Goal: Task Accomplishment & Management: Complete application form

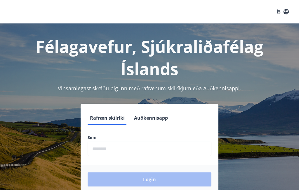
click at [133, 149] on input "phone" at bounding box center [150, 148] width 124 height 14
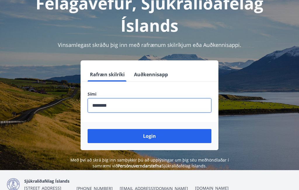
scroll to position [43, 0]
type input "********"
click at [170, 133] on button "Login" at bounding box center [150, 136] width 124 height 14
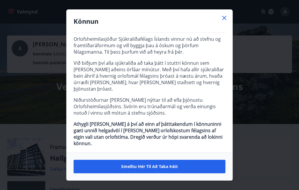
scroll to position [19, 0]
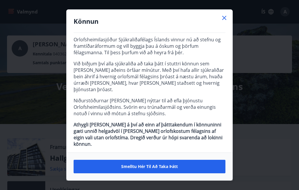
click at [159, 164] on span "Smelltu hér til að taka þátt" at bounding box center [149, 166] width 57 height 6
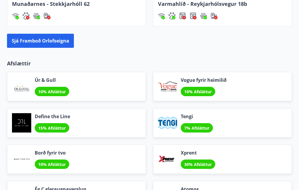
scroll to position [616, 0]
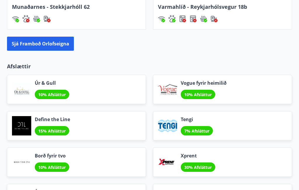
click at [73, 125] on div "Define the Line 15% Afsláttur" at bounding box center [76, 125] width 139 height 29
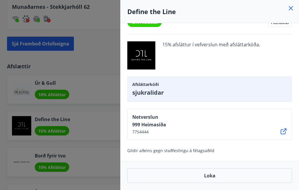
scroll to position [16, 0]
click at [105, 159] on div at bounding box center [149, 95] width 299 height 190
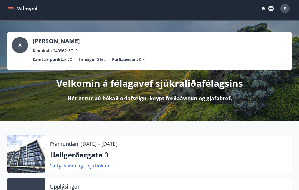
scroll to position [0, 0]
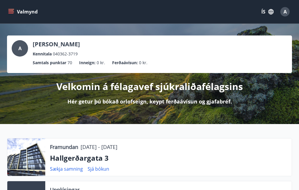
click at [12, 12] on icon "menu" at bounding box center [11, 12] width 6 height 6
click at [208, 148] on div "Framundan 23.10.2025 - 27.10.2025" at bounding box center [168, 147] width 237 height 8
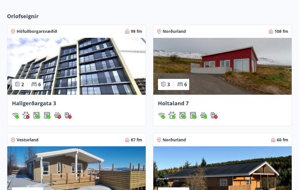
scroll to position [412, 0]
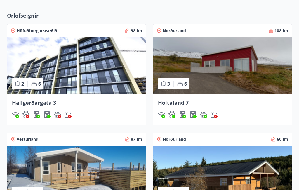
click at [245, 80] on img at bounding box center [223, 65] width 139 height 57
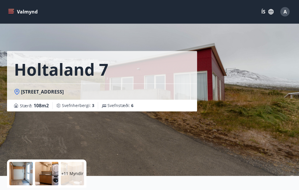
scroll to position [30, 0]
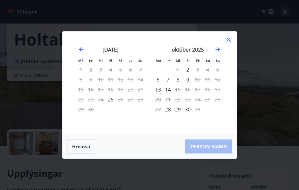
scroll to position [30, 0]
click at [216, 53] on icon "Move forward to switch to the next month." at bounding box center [218, 49] width 7 height 7
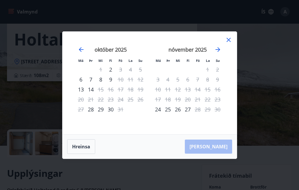
click at [218, 53] on icon "Move forward to switch to the next month." at bounding box center [218, 49] width 7 height 7
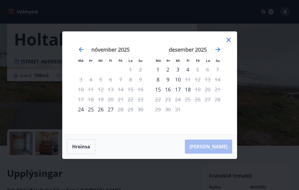
click at [82, 53] on icon "Move backward to switch to the previous month." at bounding box center [81, 49] width 7 height 7
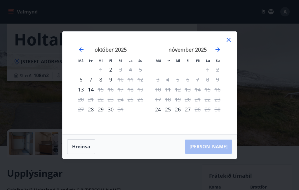
click at [81, 53] on icon "Move backward to switch to the previous month." at bounding box center [81, 49] width 7 height 7
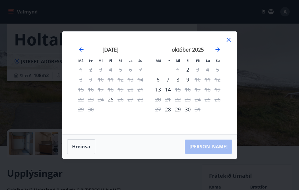
click at [230, 46] on div "Má Þr Mi Fi Fö La Su Má Þr Mi Fi Fö La Su ágúst 2025 1 2 3 4 5 6 7 8 9 10 11 12…" at bounding box center [150, 83] width 175 height 102
click at [229, 43] on icon at bounding box center [228, 39] width 7 height 7
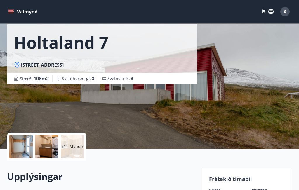
scroll to position [0, 0]
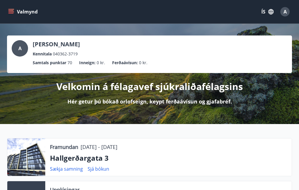
click at [11, 8] on button "Valmynd" at bounding box center [23, 11] width 33 height 11
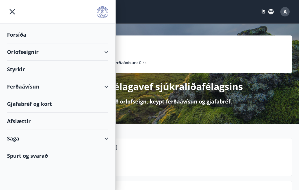
click at [25, 32] on div "Forsíða" at bounding box center [57, 34] width 101 height 17
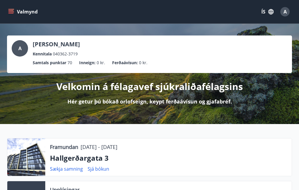
click at [19, 48] on span "A" at bounding box center [19, 48] width 3 height 6
click at [131, 94] on div "Velkomin á félagavef sjúkraliðafélagsins Hér getur þú bókað orlofseign, keypt f…" at bounding box center [149, 89] width 285 height 32
click at [22, 46] on div "A" at bounding box center [20, 48] width 16 height 16
click at [285, 10] on span "A" at bounding box center [285, 11] width 3 height 6
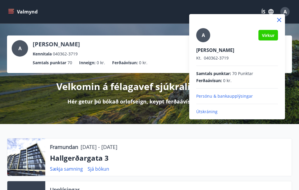
click at [291, 89] on div at bounding box center [149, 95] width 299 height 190
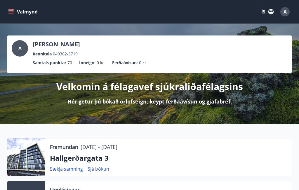
click at [270, 9] on icon "button" at bounding box center [271, 11] width 6 height 6
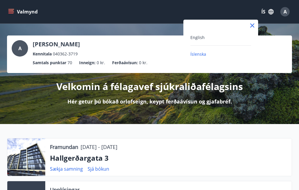
click at [259, 95] on div at bounding box center [149, 95] width 299 height 190
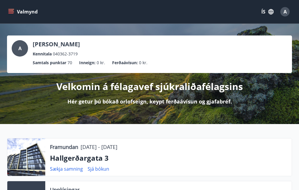
click at [14, 12] on button "Valmynd" at bounding box center [23, 11] width 33 height 11
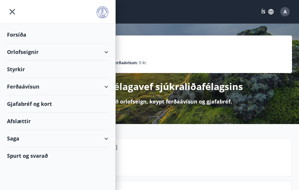
click at [106, 135] on div "Saga" at bounding box center [57, 138] width 101 height 17
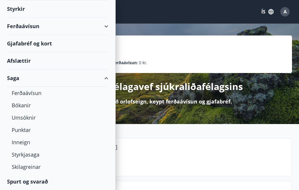
scroll to position [60, 0]
click at [39, 178] on div "Spurt og svarað" at bounding box center [57, 181] width 101 height 17
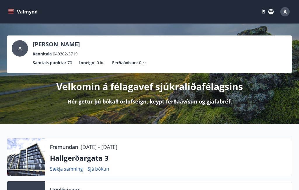
click at [9, 10] on icon "menu" at bounding box center [11, 12] width 6 height 6
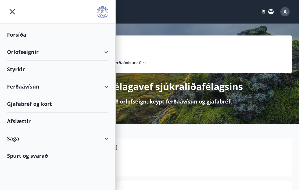
click at [101, 8] on img at bounding box center [103, 12] width 12 height 12
click at [104, 8] on img at bounding box center [103, 12] width 12 height 12
click at [15, 12] on icon "menu" at bounding box center [12, 11] width 11 height 11
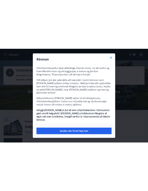
scroll to position [19, 0]
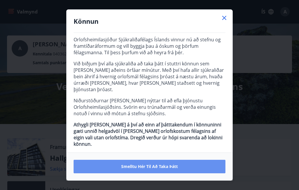
click at [160, 164] on span "Smelltu hér til að taka þátt" at bounding box center [149, 166] width 57 height 6
